Goal: Information Seeking & Learning: Learn about a topic

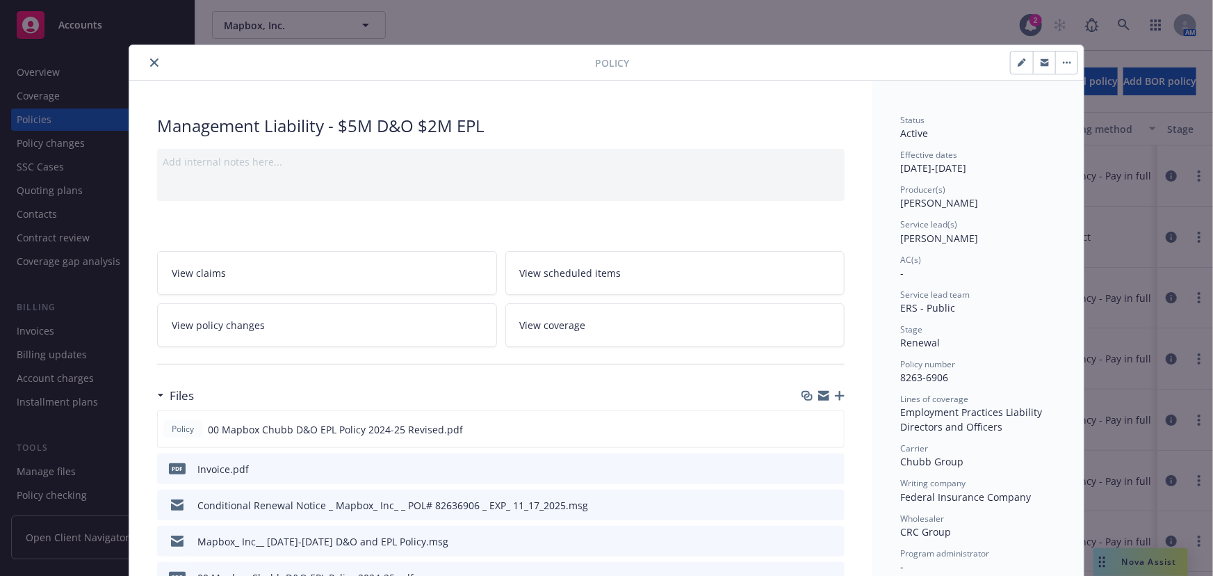
click at [152, 64] on icon "close" at bounding box center [154, 62] width 8 height 8
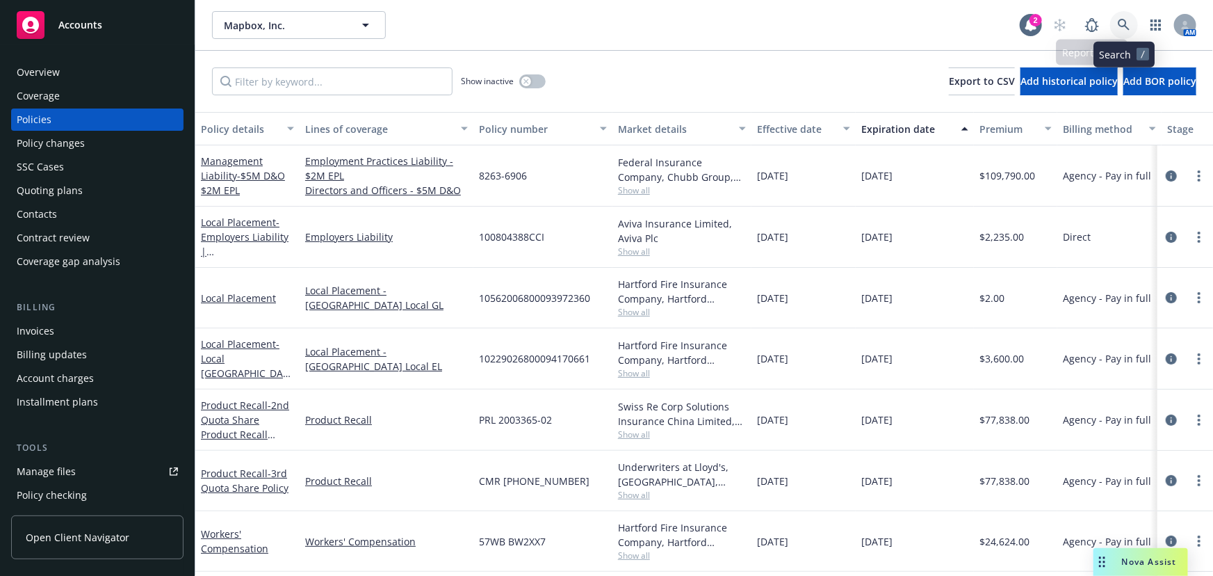
click at [1119, 26] on icon at bounding box center [1124, 25] width 12 height 12
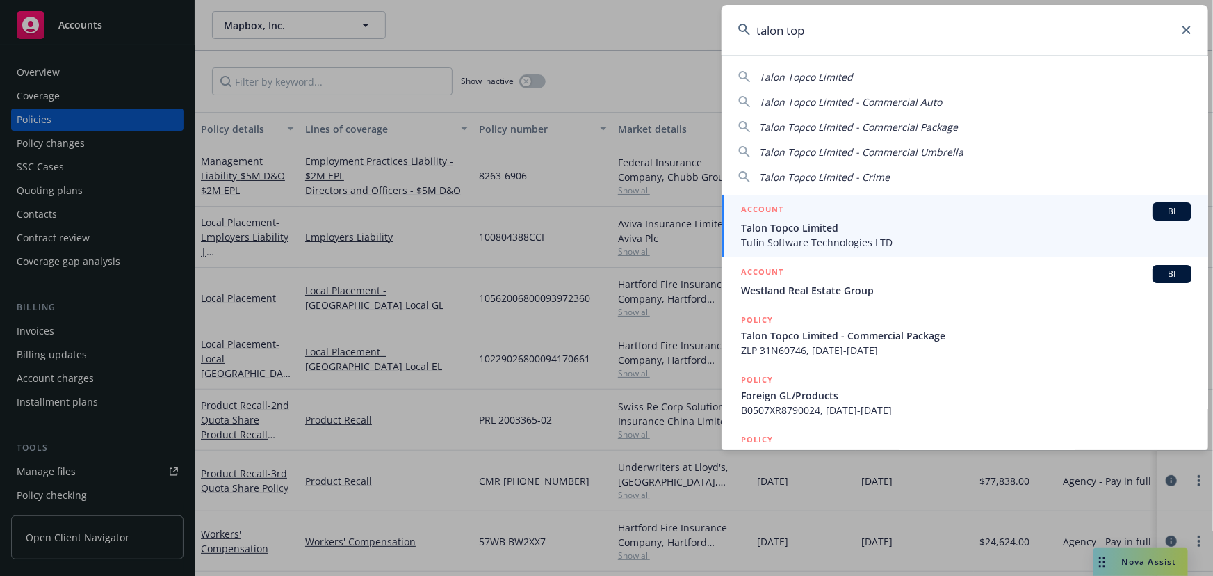
type input "talon top"
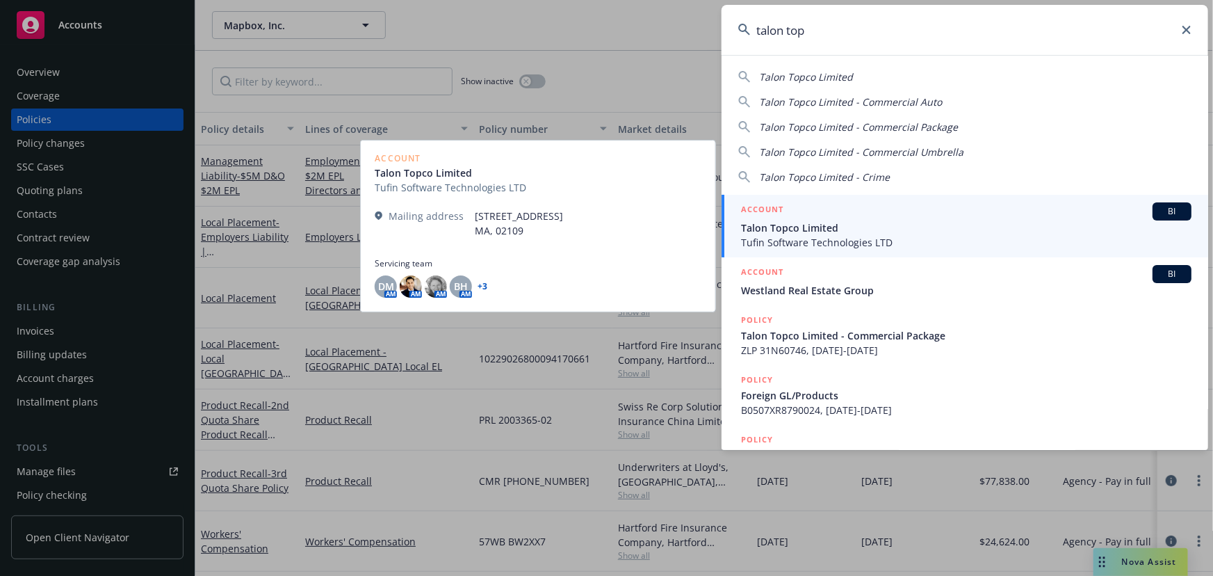
click at [828, 222] on span "Talon Topco Limited" at bounding box center [966, 227] width 451 height 15
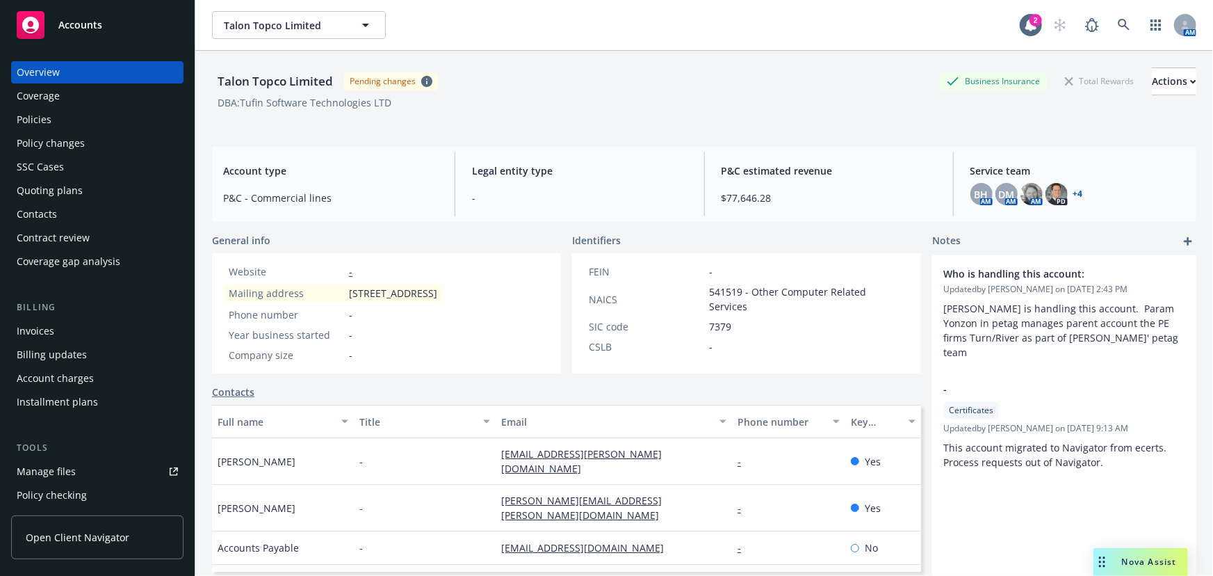
click at [83, 125] on div "Policies" at bounding box center [97, 119] width 161 height 22
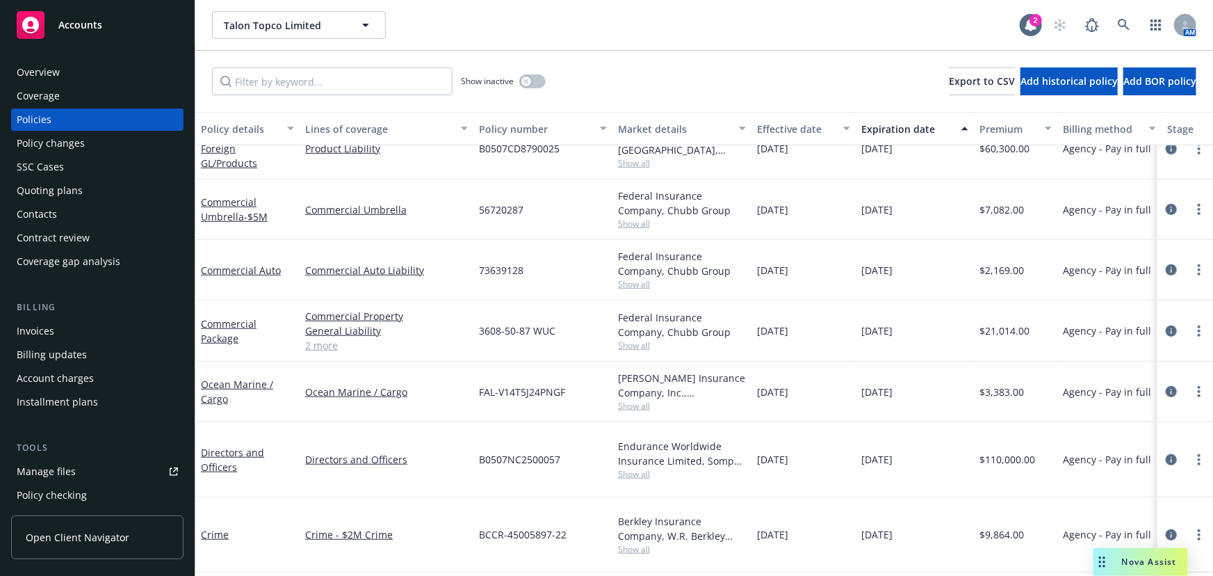
scroll to position [452, 0]
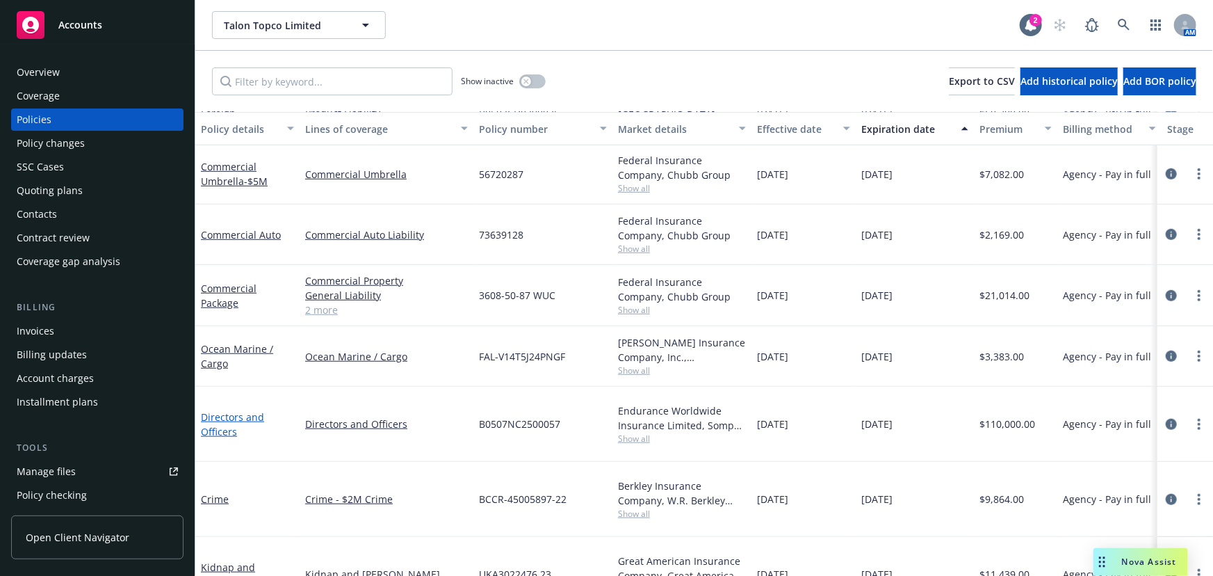
click at [235, 410] on link "Directors and Officers" at bounding box center [232, 424] width 63 height 28
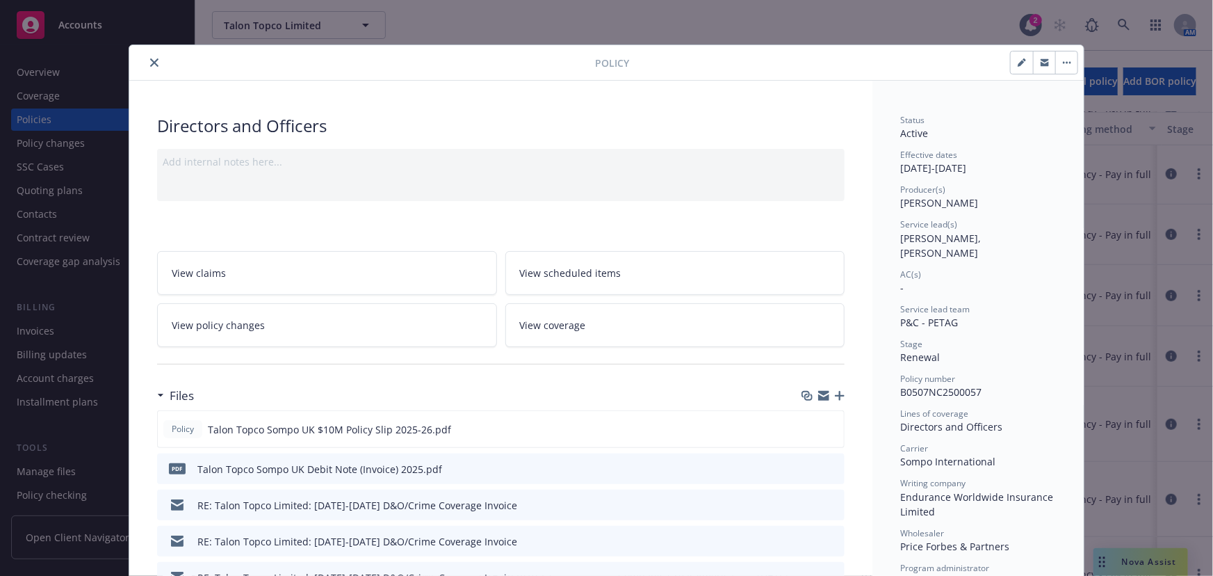
click at [1020, 332] on div "Status Active Effective dates 08/25/2025 - 08/25/2026 Producer(s) Ted Dobos Ser…" at bounding box center [978, 455] width 156 height 683
click at [152, 63] on icon "close" at bounding box center [154, 62] width 8 height 8
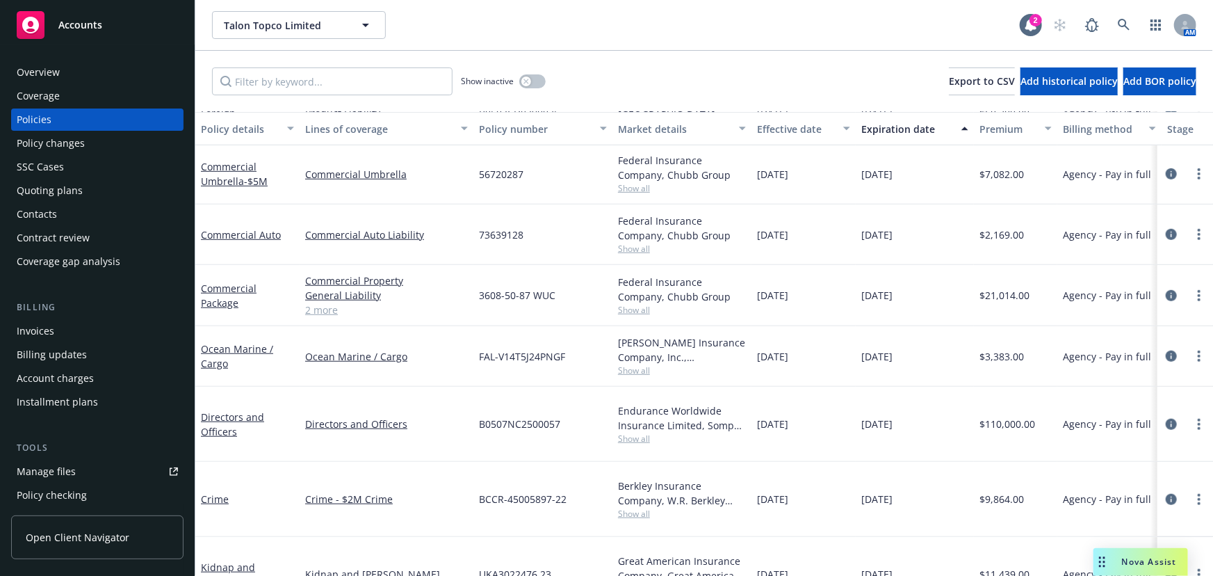
click at [64, 189] on div "Quoting plans" at bounding box center [50, 190] width 66 height 22
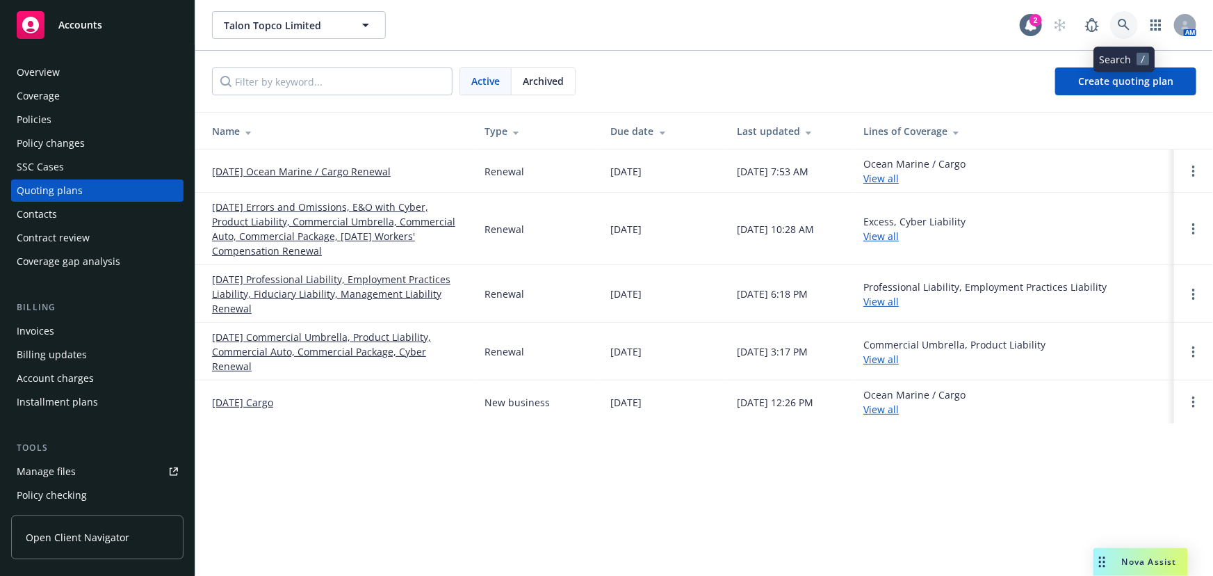
click at [1119, 31] on link at bounding box center [1124, 25] width 28 height 28
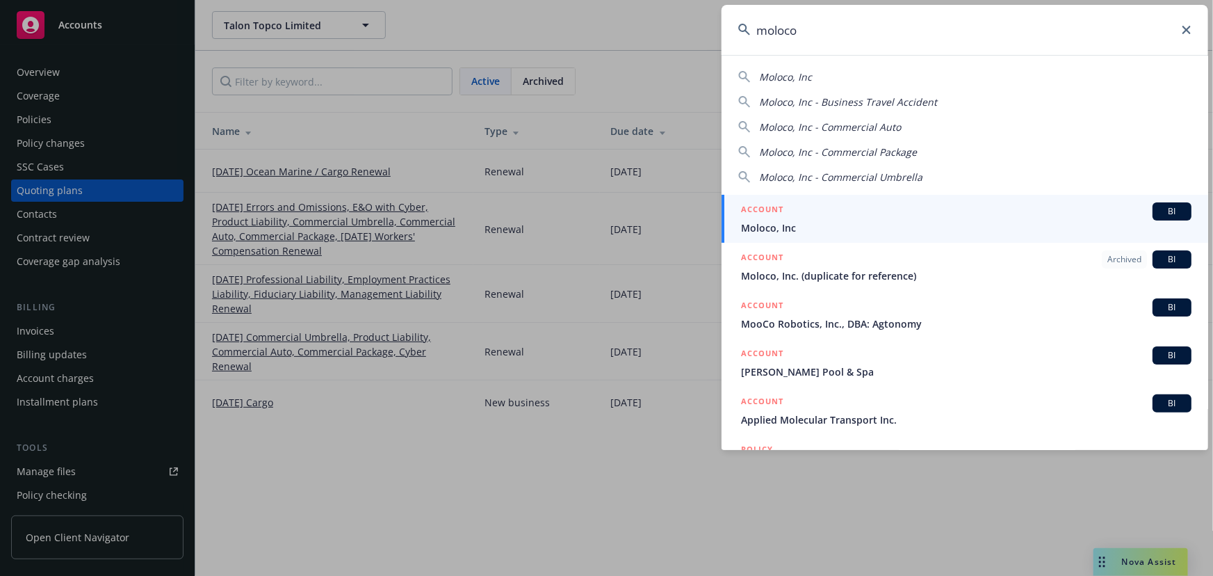
type input "moloco"
click at [952, 218] on div "ACCOUNT BI" at bounding box center [966, 211] width 451 height 18
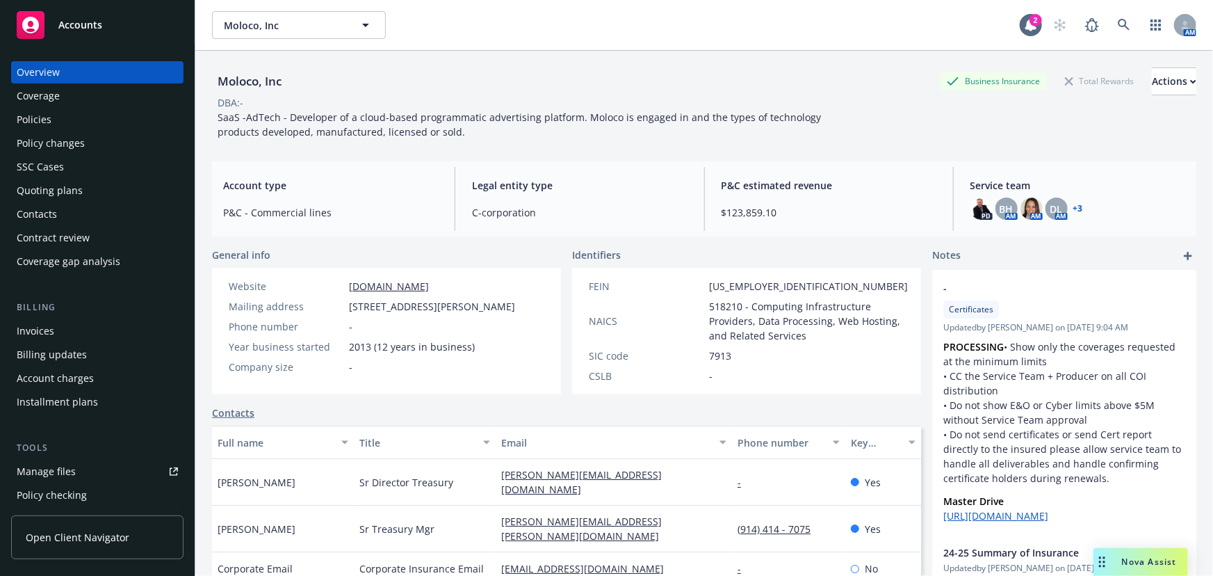
click at [72, 191] on div "Quoting plans" at bounding box center [50, 190] width 66 height 22
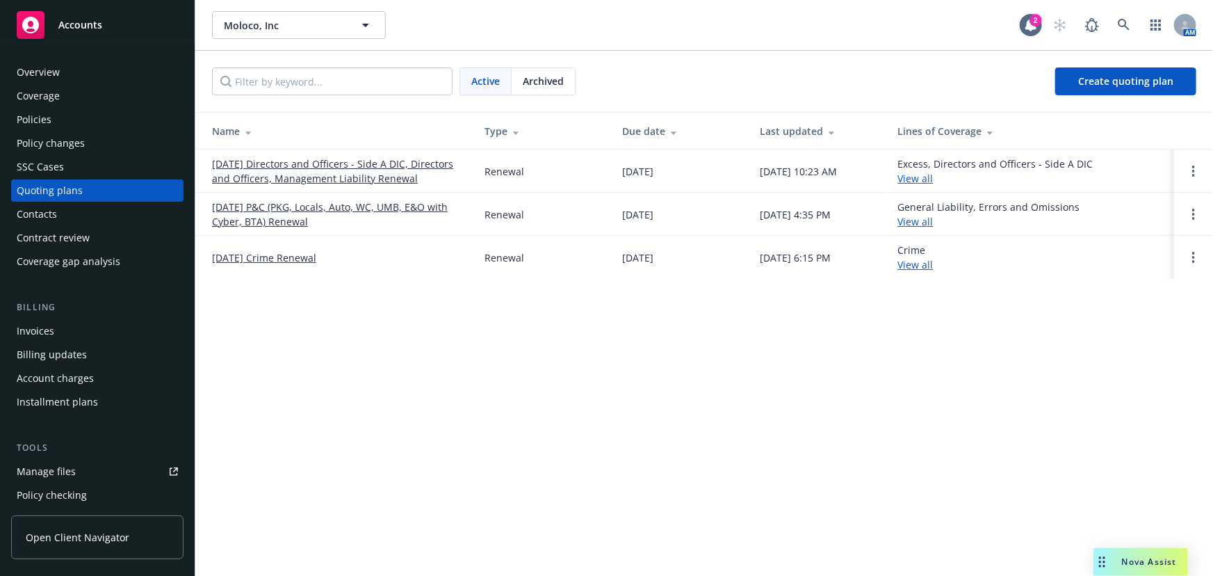
click at [414, 166] on link "11/13/25 Directors and Officers - Side A DIC, Directors and Officers, Managemen…" at bounding box center [337, 170] width 250 height 29
click at [300, 205] on link "11/13/25 P&C (PKG, Locals, Auto, WC, UMB, E&O with Cyber, BTA) Renewal" at bounding box center [337, 214] width 250 height 29
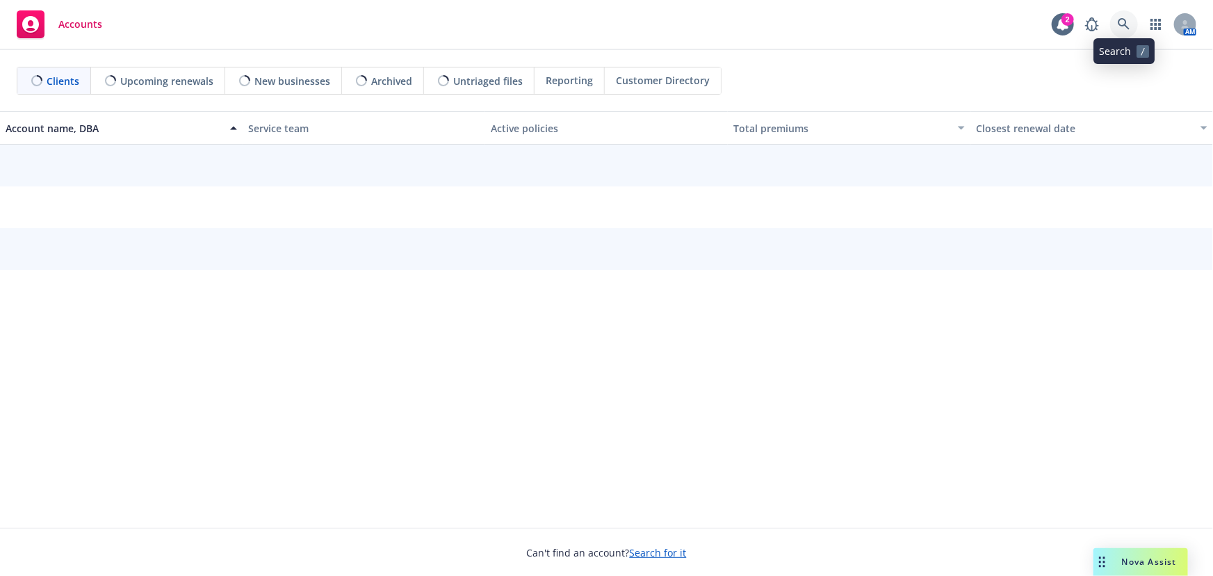
click at [1125, 26] on icon at bounding box center [1124, 24] width 13 height 13
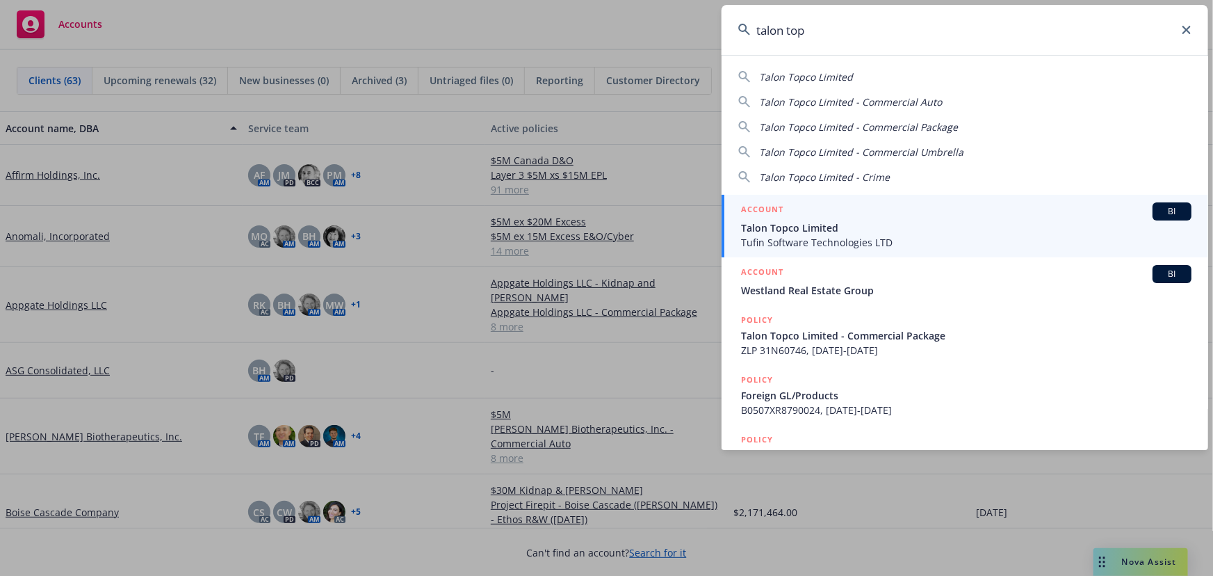
type input "talon top"
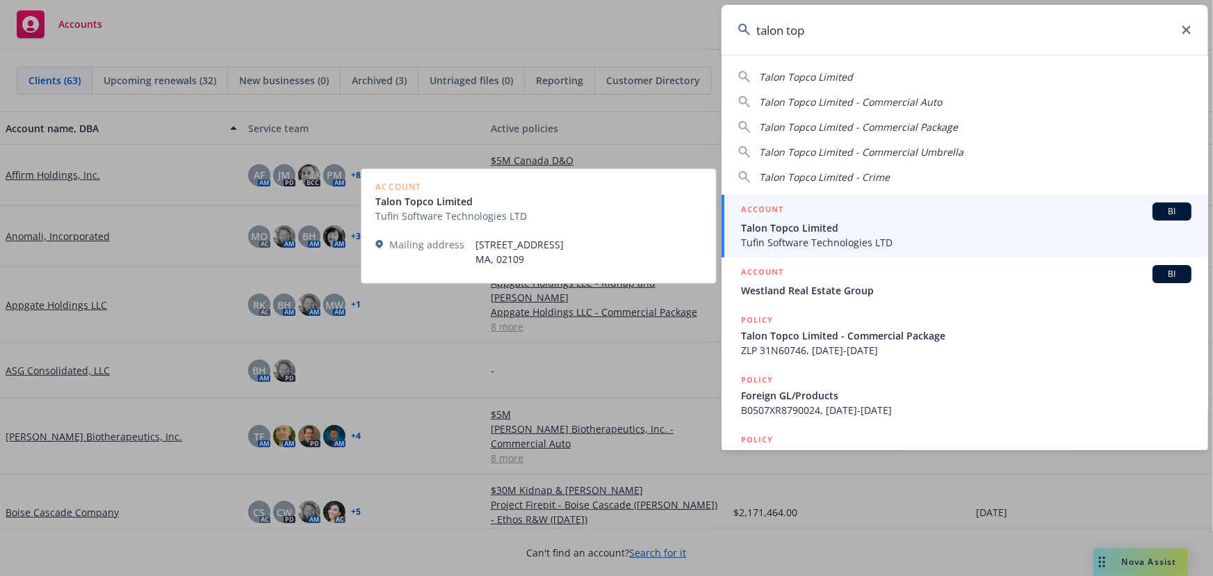
click at [934, 220] on span "Talon Topco Limited" at bounding box center [966, 227] width 451 height 15
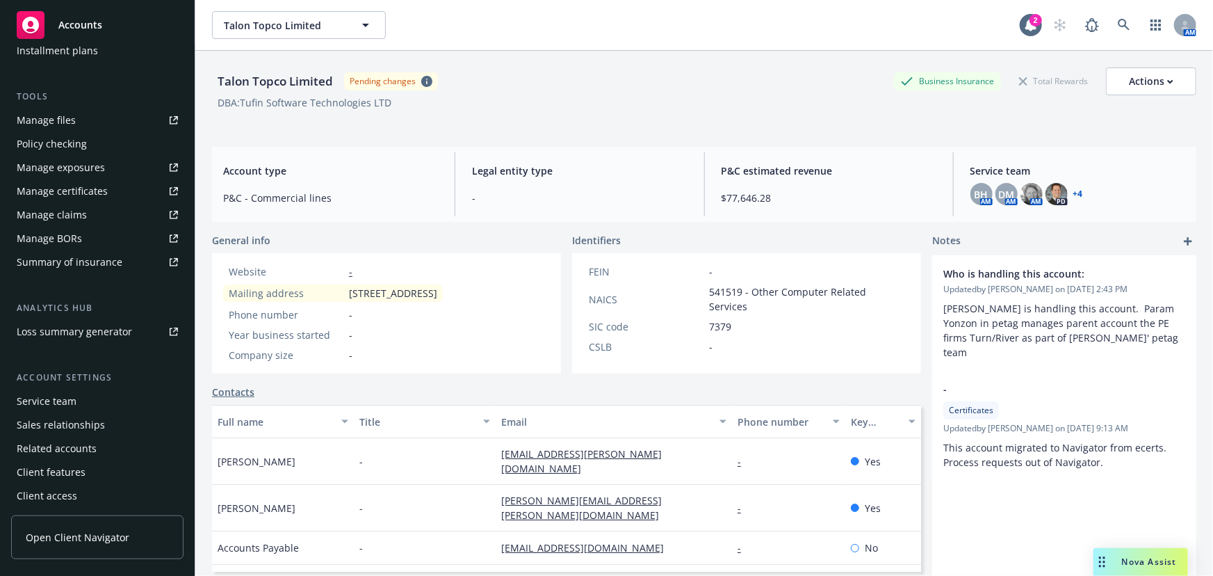
scroll to position [353, 0]
click at [58, 406] on div "Service team" at bounding box center [47, 399] width 60 height 22
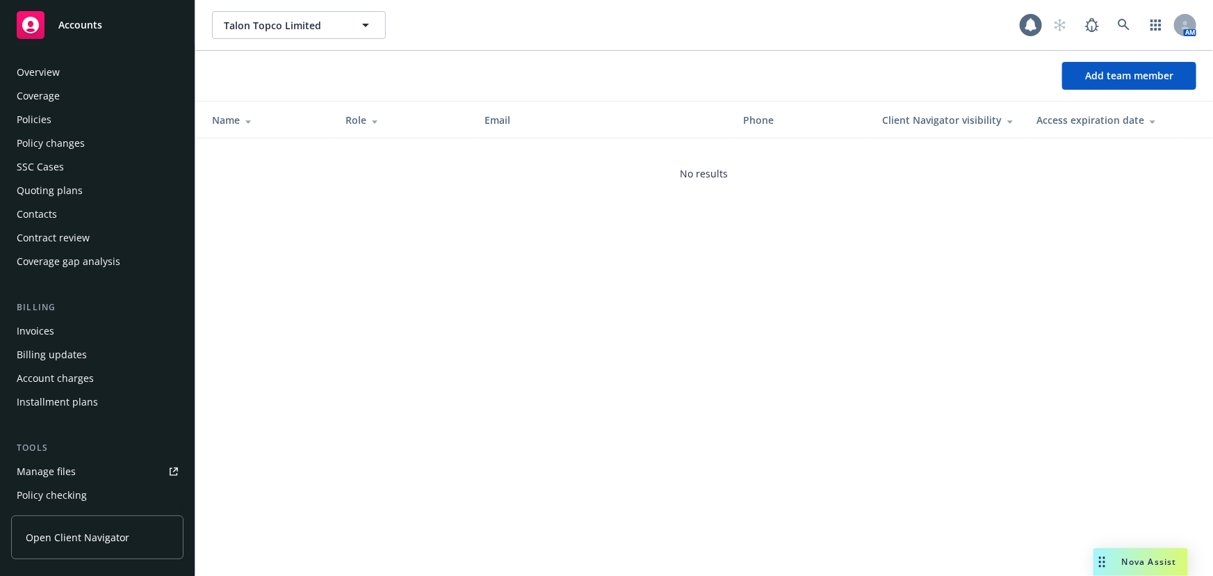
scroll to position [353, 0]
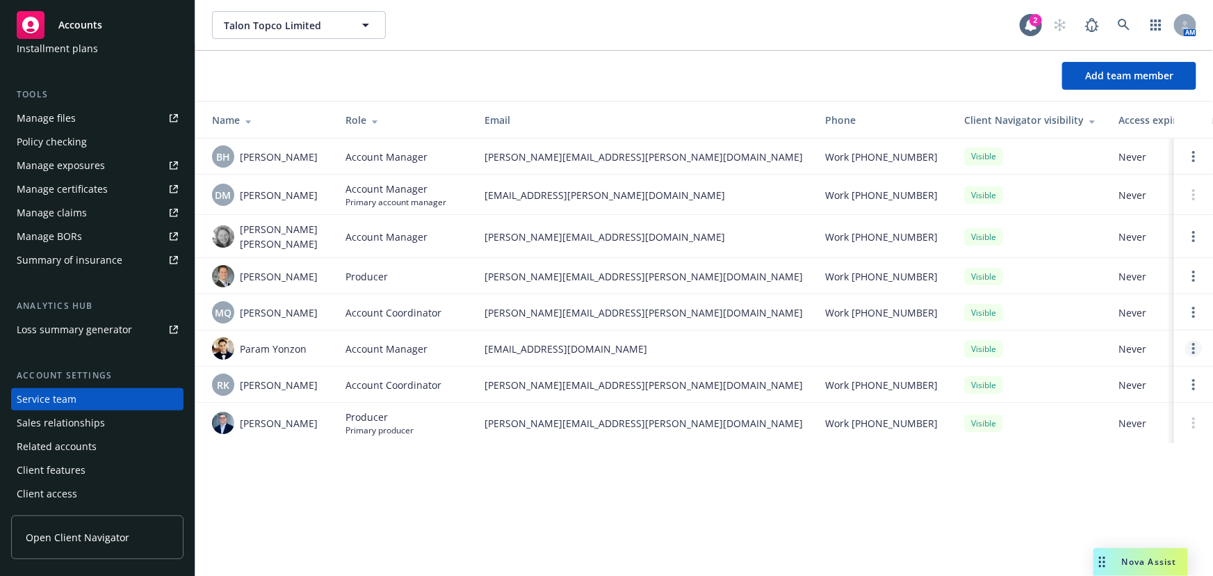
click at [1195, 343] on icon "Open options" at bounding box center [1193, 348] width 3 height 11
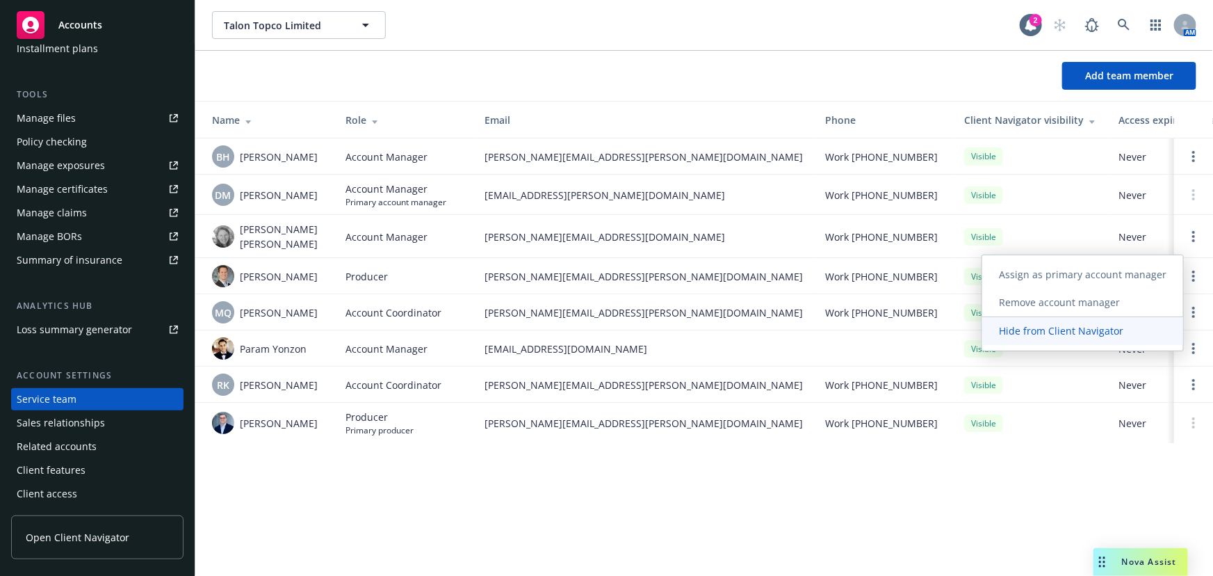
click at [1074, 334] on span "Hide from Client Navigator" at bounding box center [1061, 330] width 158 height 13
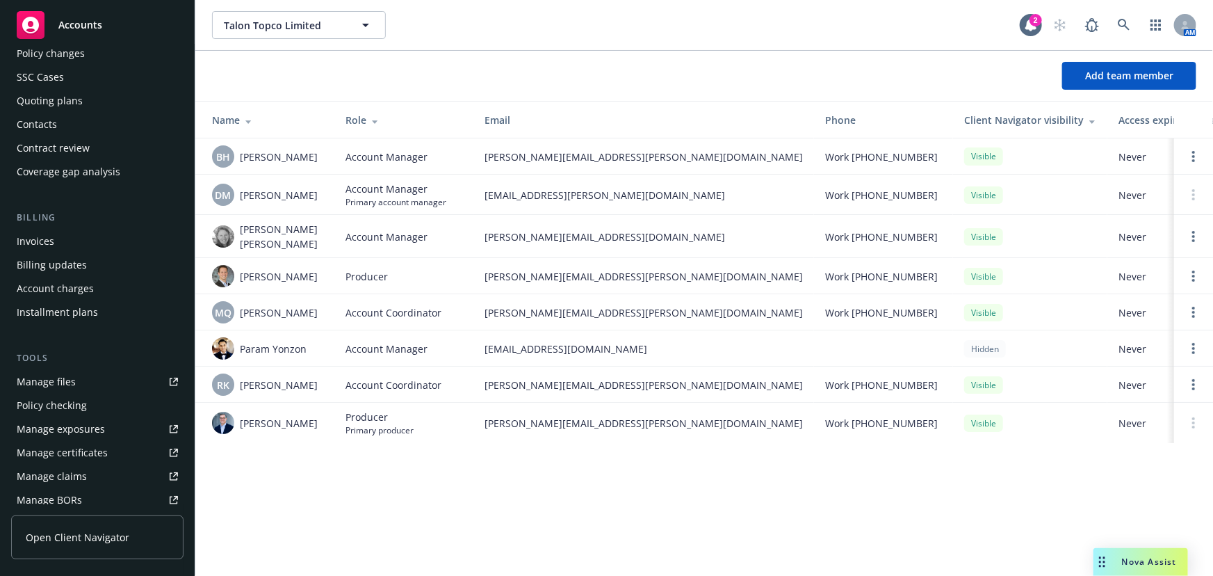
scroll to position [0, 0]
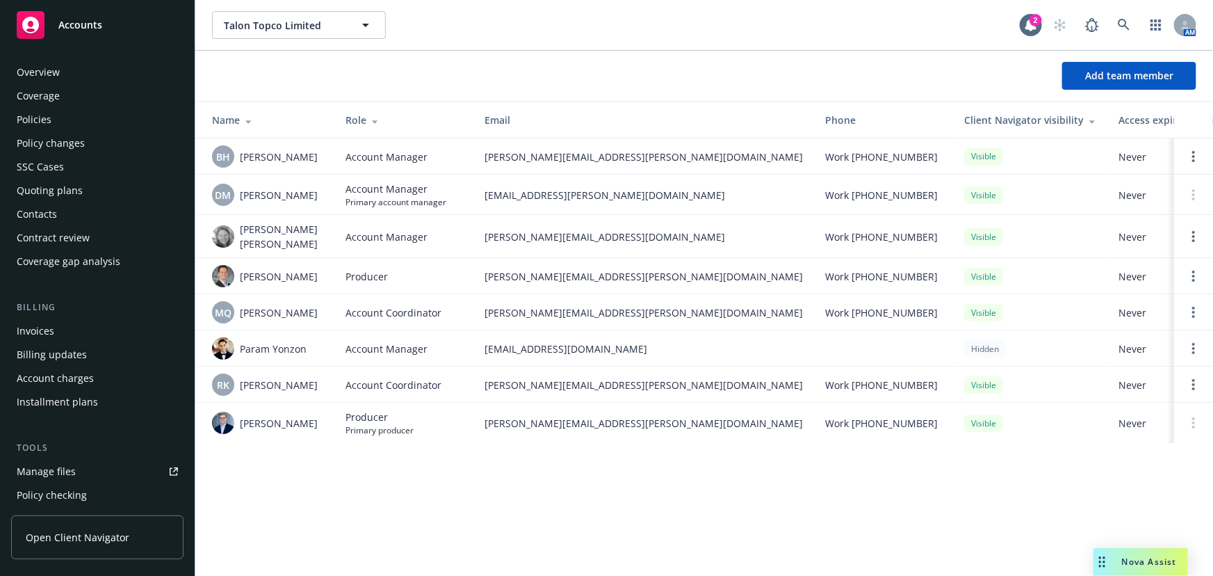
click at [70, 124] on div "Policies" at bounding box center [97, 119] width 161 height 22
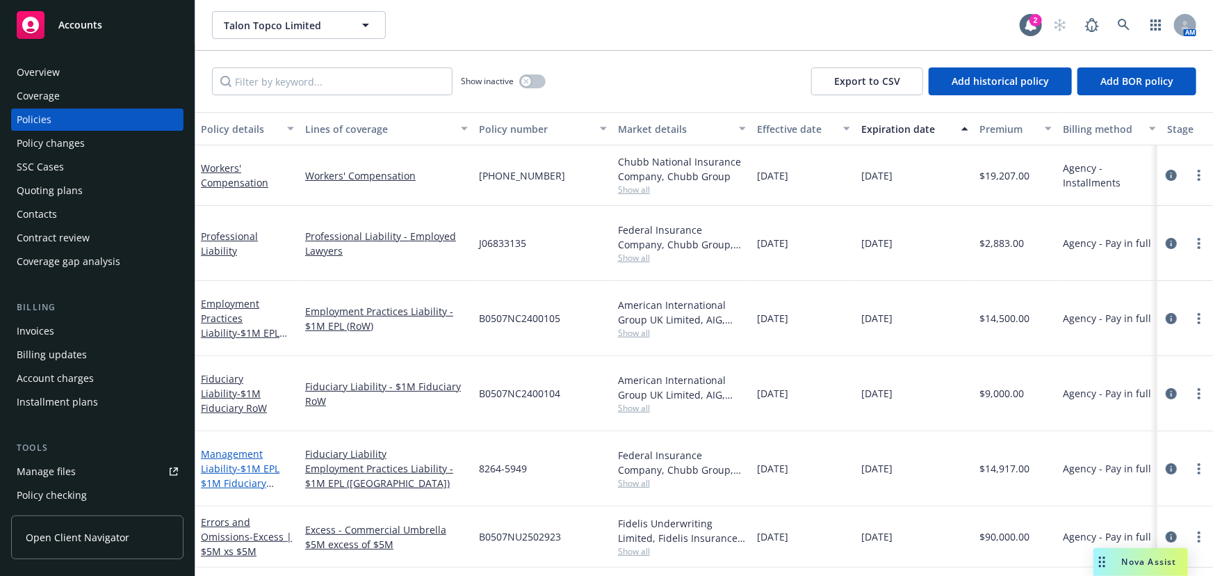
click at [248, 462] on span "- $1M EPL $1M Fiduciary ([GEOGRAPHIC_DATA])" at bounding box center [246, 490] width 90 height 57
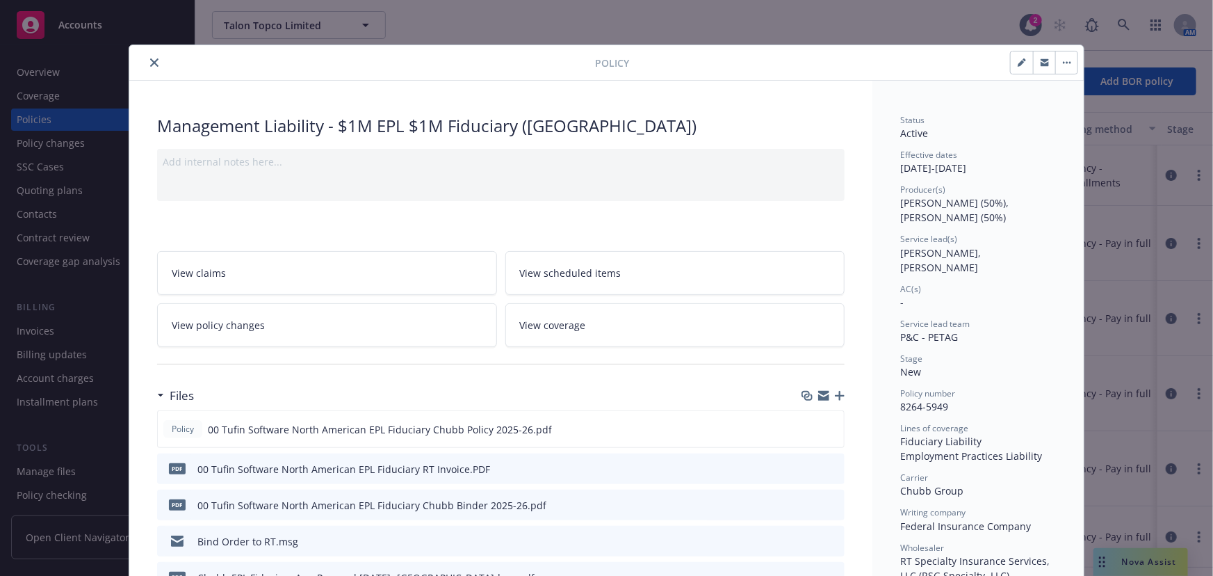
click at [150, 61] on icon "close" at bounding box center [154, 62] width 8 height 8
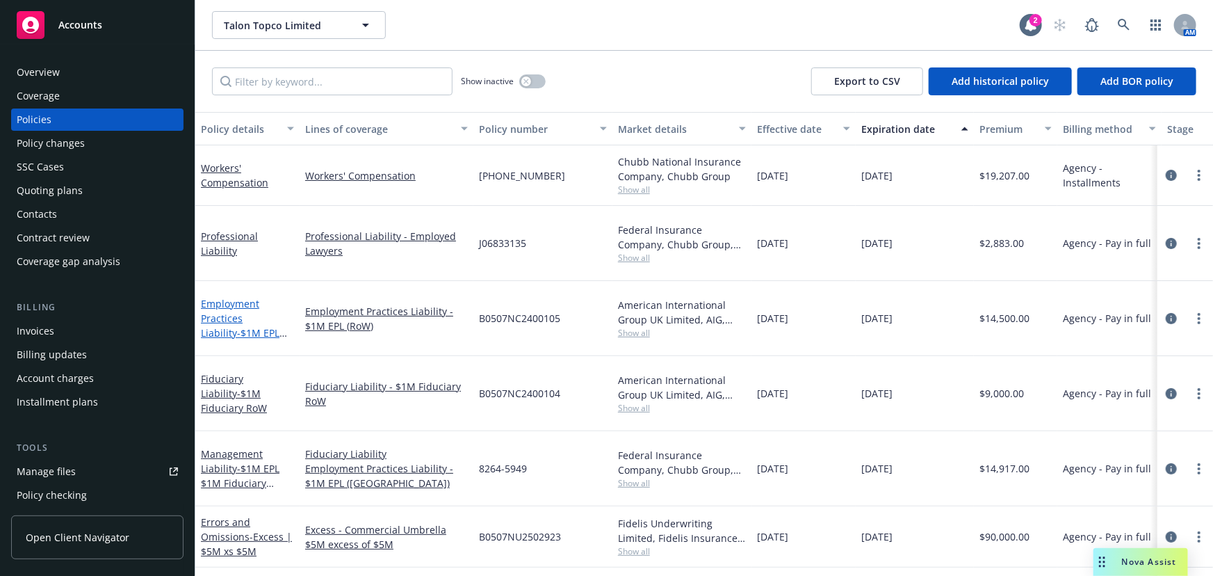
click at [237, 297] on link "Employment Practices Liability - $1M EPL RoW" at bounding box center [240, 325] width 79 height 57
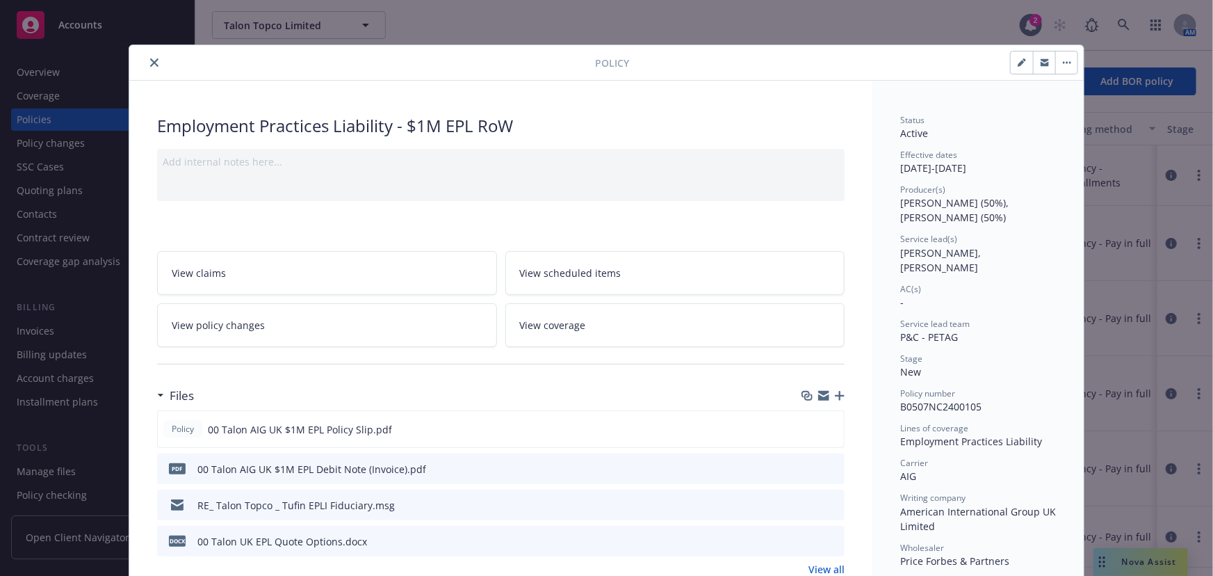
click at [150, 59] on icon "close" at bounding box center [154, 62] width 8 height 8
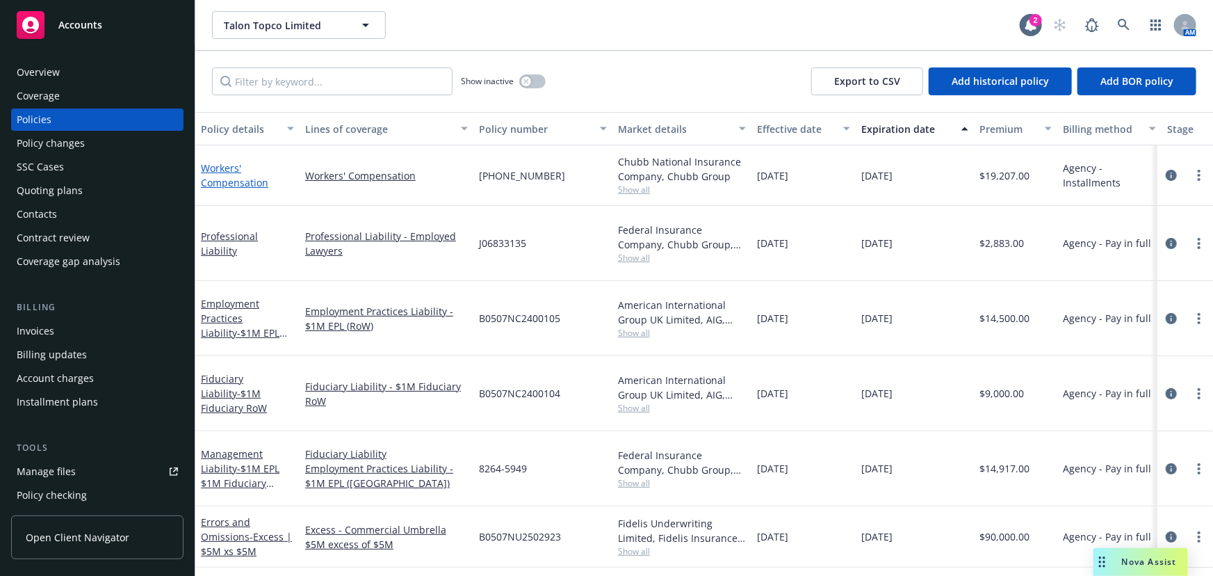
click at [239, 171] on link "Workers' Compensation" at bounding box center [234, 175] width 67 height 28
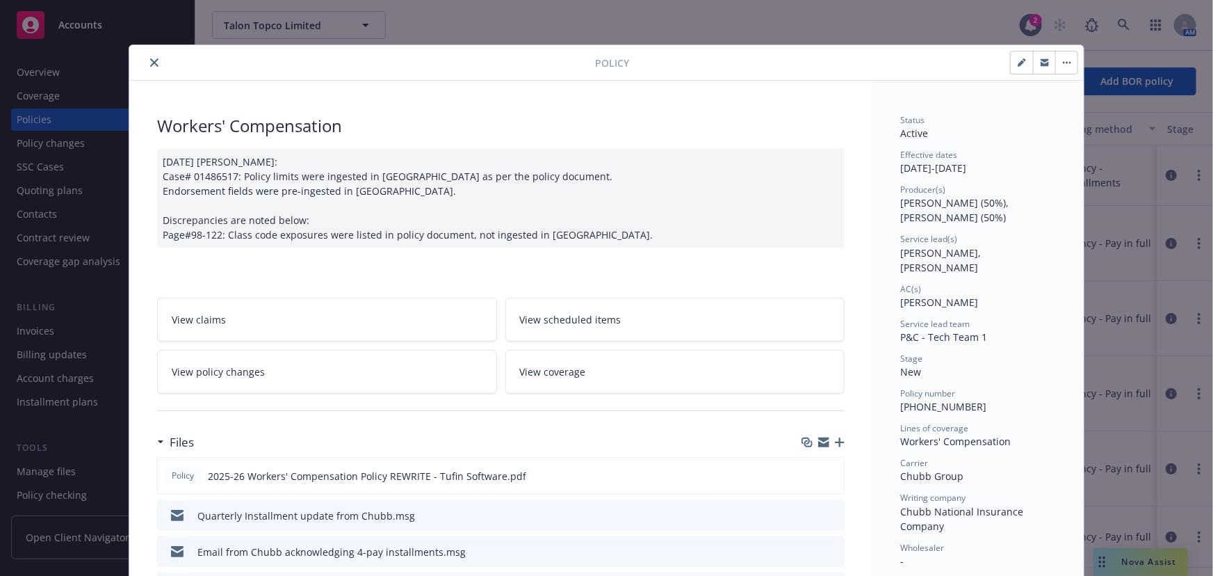
click at [150, 58] on icon "close" at bounding box center [154, 62] width 8 height 8
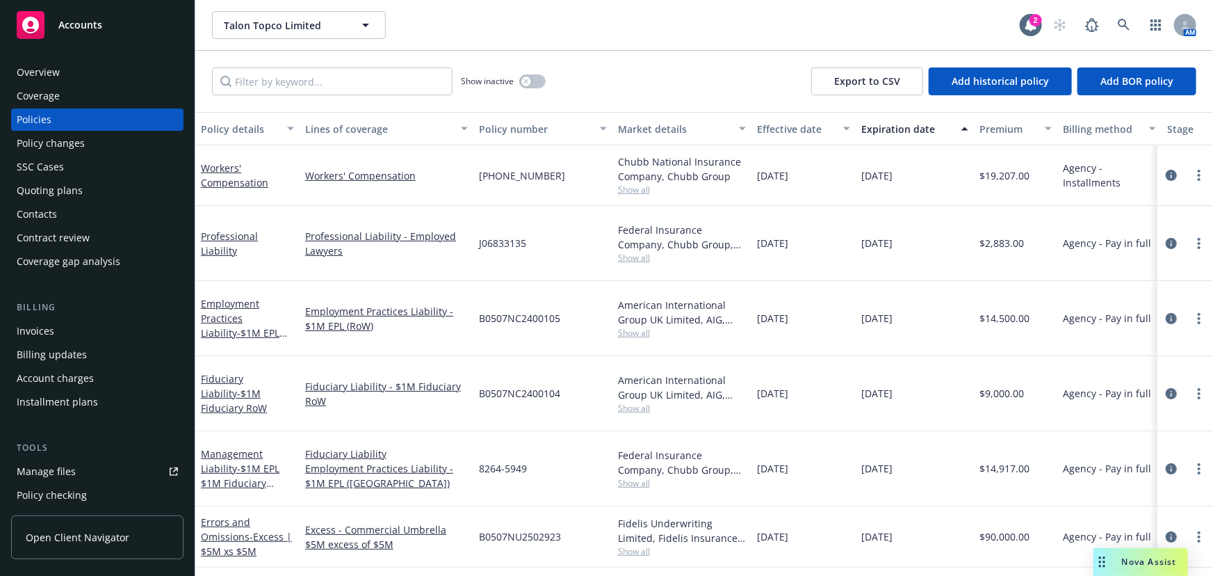
click at [1072, 506] on div "Agency - Pay in full" at bounding box center [1109, 536] width 104 height 61
click at [206, 202] on div "Workers' Compensation" at bounding box center [247, 175] width 104 height 60
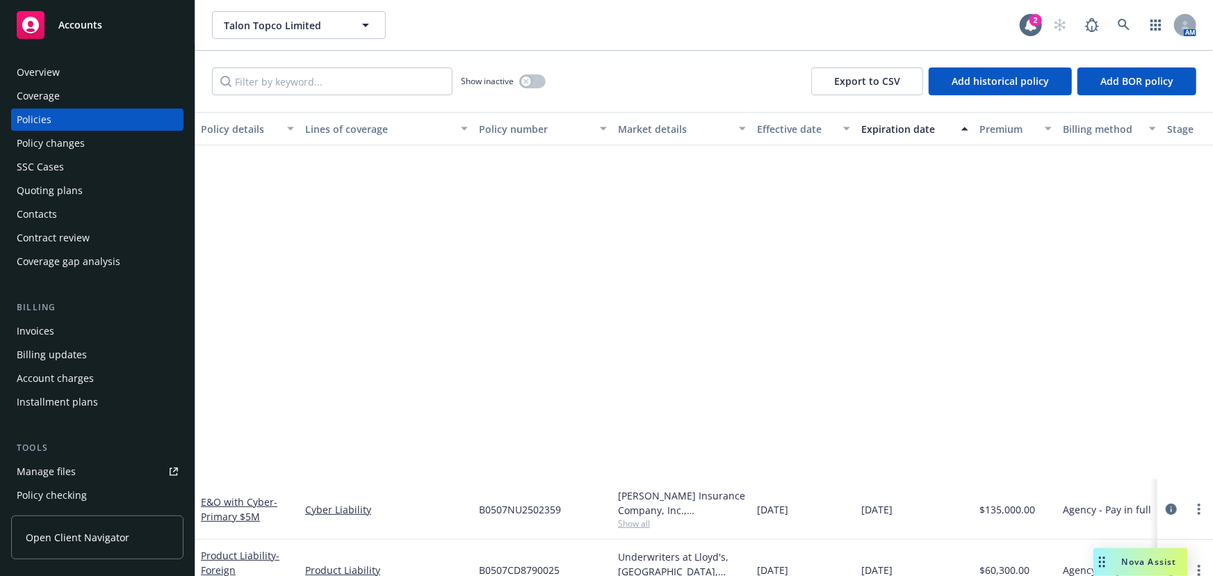
scroll to position [413, 0]
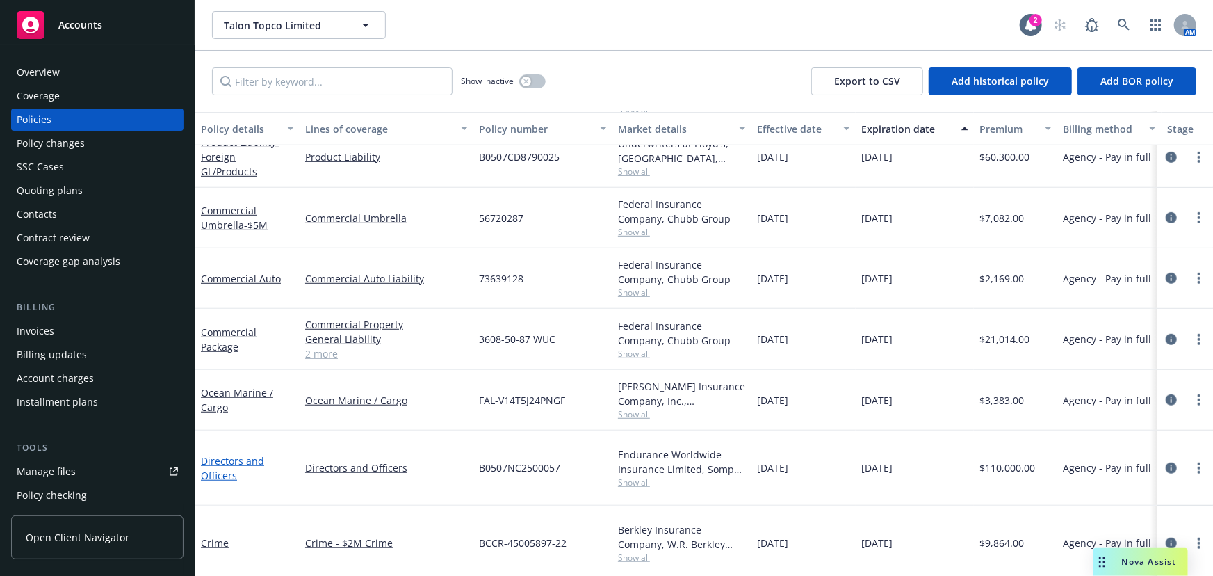
click at [236, 454] on link "Directors and Officers" at bounding box center [232, 468] width 63 height 28
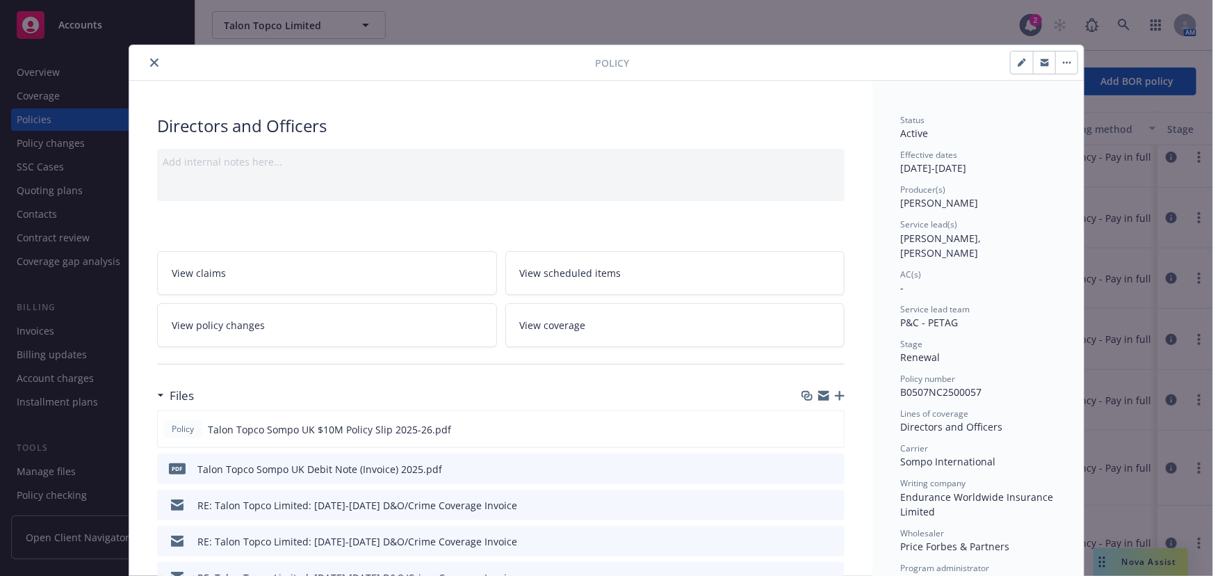
click at [153, 63] on icon "close" at bounding box center [154, 62] width 8 height 8
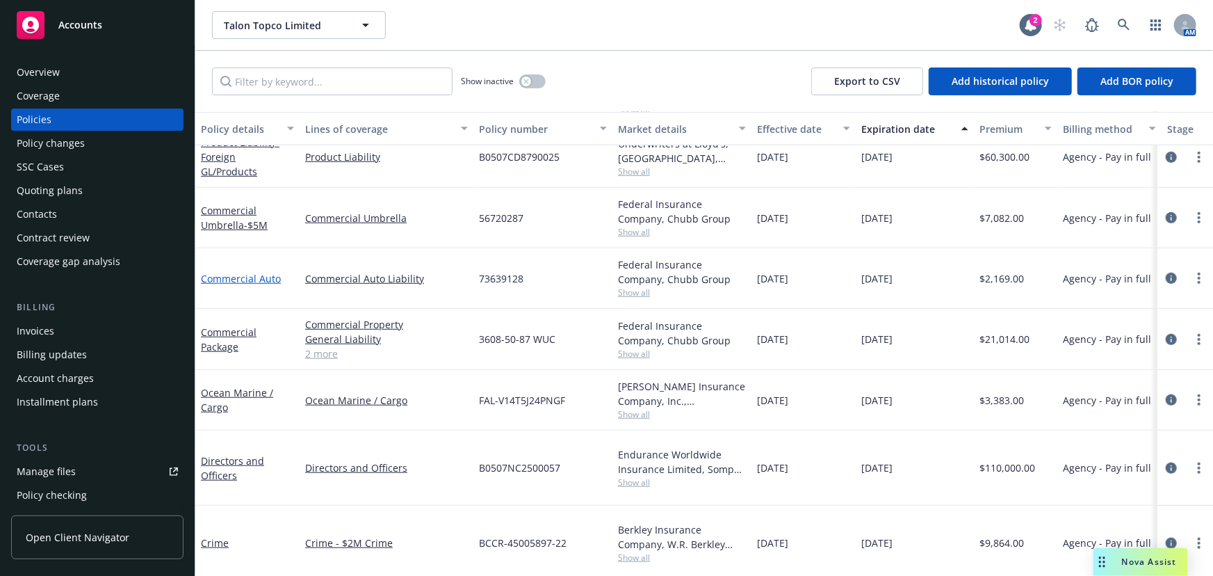
click at [270, 273] on link "Commercial Auto" at bounding box center [241, 278] width 80 height 13
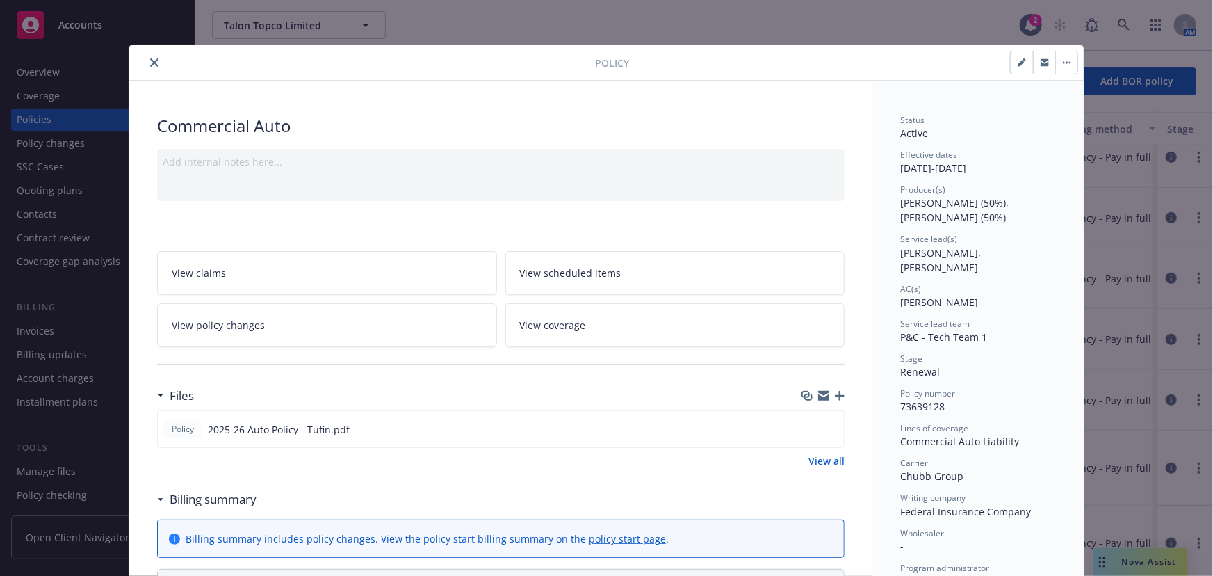
click at [152, 64] on icon "close" at bounding box center [154, 62] width 8 height 8
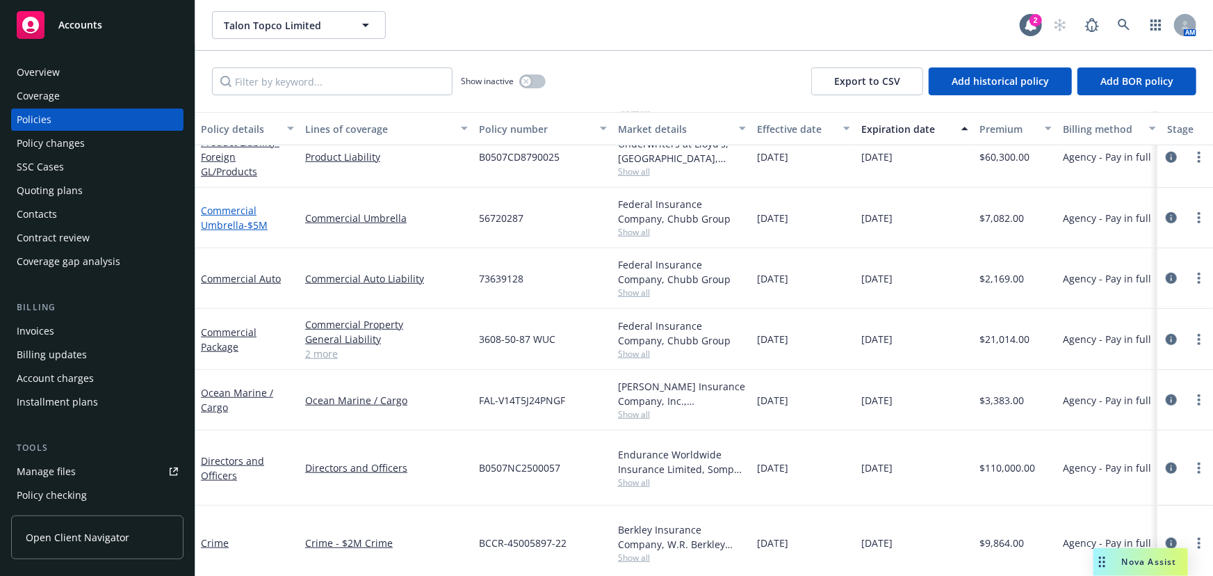
click at [250, 222] on span "- $5M" at bounding box center [256, 224] width 24 height 13
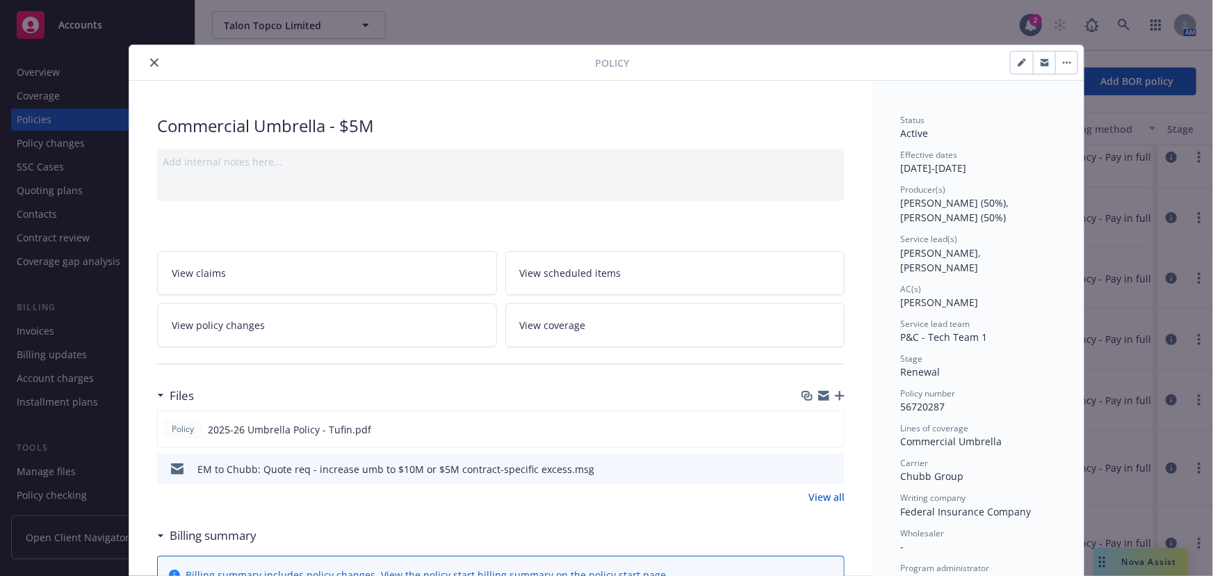
click at [151, 63] on icon "close" at bounding box center [154, 62] width 8 height 8
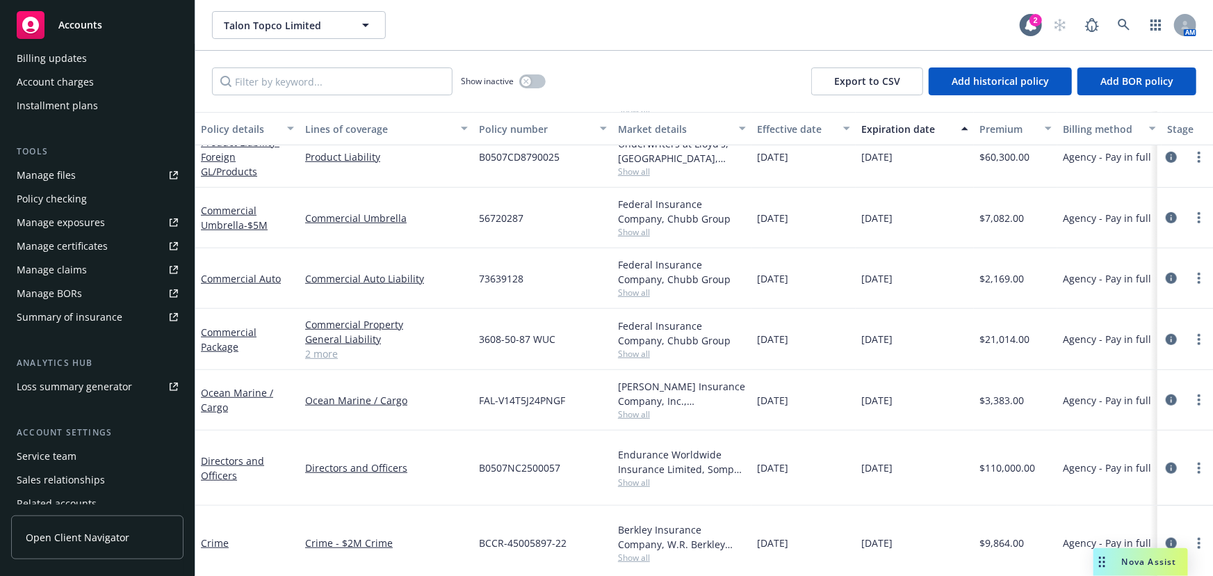
scroll to position [353, 0]
